Goal: Transaction & Acquisition: Register for event/course

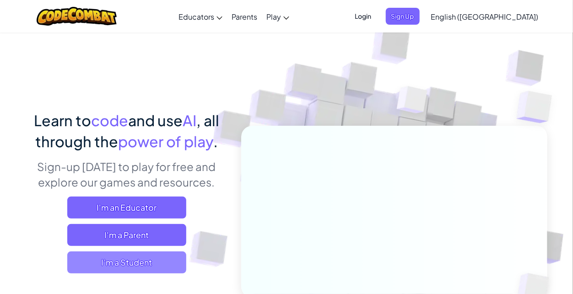
click at [126, 267] on span "I'm a Student" at bounding box center [126, 263] width 119 height 22
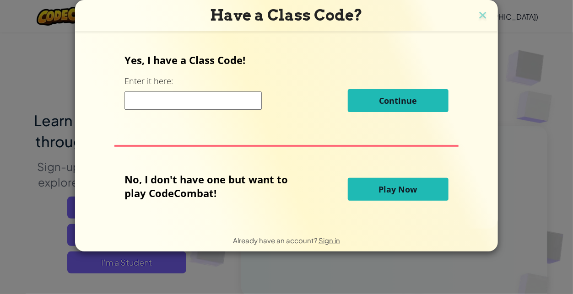
click at [234, 103] on input at bounding box center [193, 101] width 137 height 18
type input "FastWantPool"
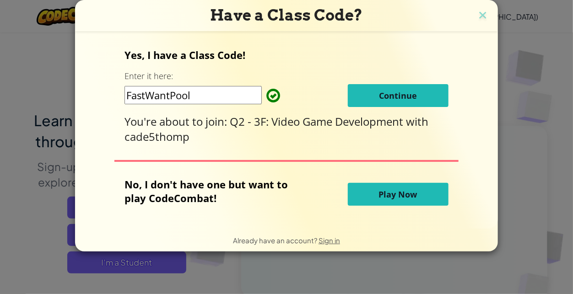
click at [359, 95] on button "Continue" at bounding box center [398, 95] width 101 height 23
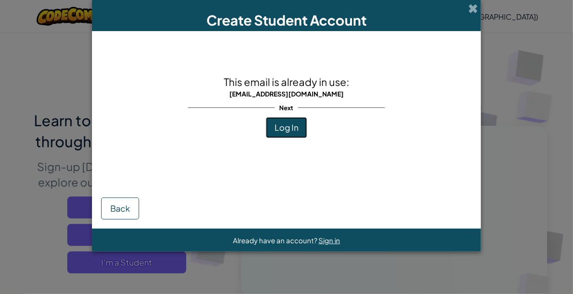
click at [282, 128] on span "Log In" at bounding box center [287, 127] width 24 height 11
